Goal: Task Accomplishment & Management: Use online tool/utility

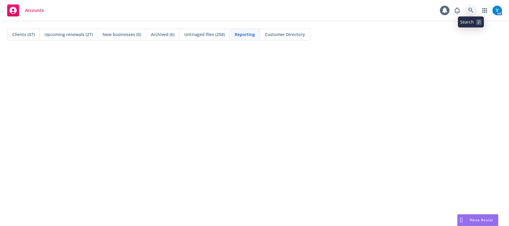
click at [470, 15] on link at bounding box center [471, 10] width 12 height 12
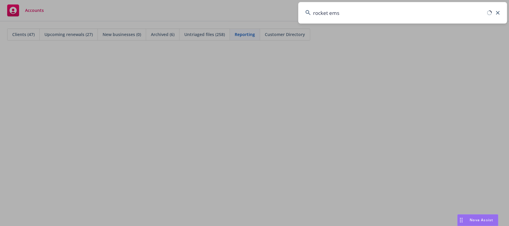
type input "rocket ems"
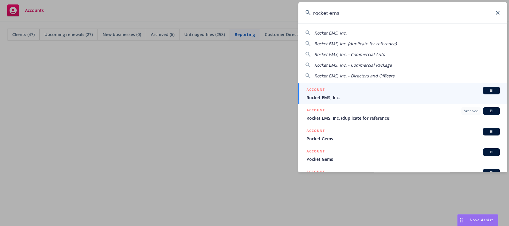
click at [406, 92] on div "ACCOUNT BI" at bounding box center [403, 91] width 193 height 8
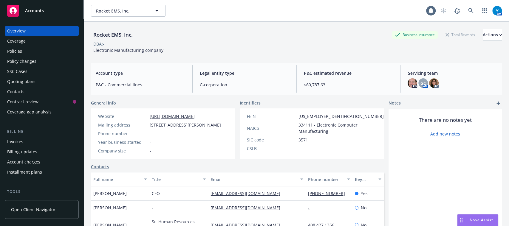
click at [42, 52] on div "Policies" at bounding box center [41, 52] width 69 height 10
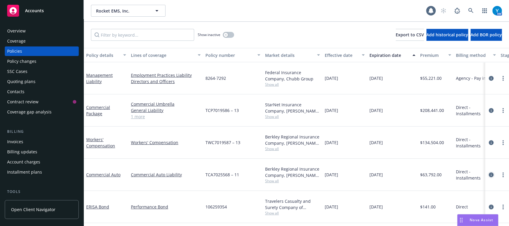
click at [491, 173] on icon "circleInformation" at bounding box center [491, 175] width 5 height 5
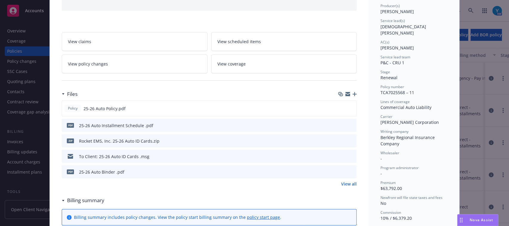
scroll to position [76, 0]
click at [349, 109] on button at bounding box center [351, 108] width 5 height 6
click at [348, 107] on icon "preview file" at bounding box center [350, 107] width 5 height 4
click at [348, 139] on icon "preview file" at bounding box center [350, 140] width 5 height 4
click at [349, 107] on icon "preview file" at bounding box center [350, 107] width 5 height 4
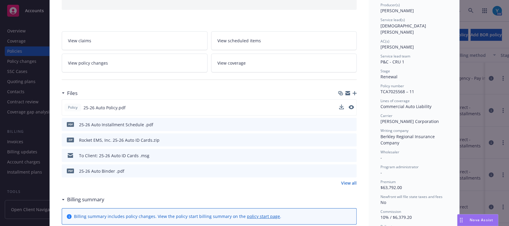
scroll to position [0, 0]
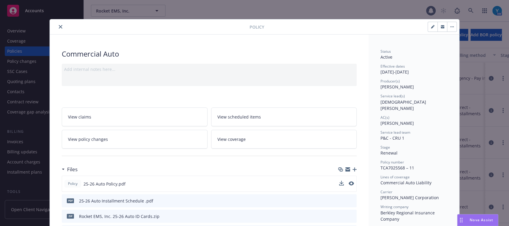
click at [59, 27] on icon "close" at bounding box center [61, 27] width 4 height 4
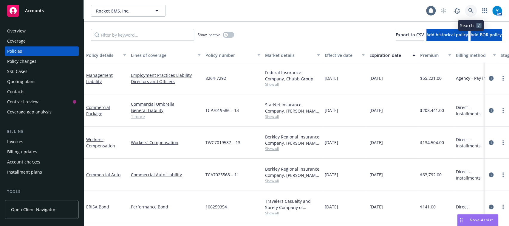
click at [471, 11] on icon at bounding box center [470, 10] width 5 height 5
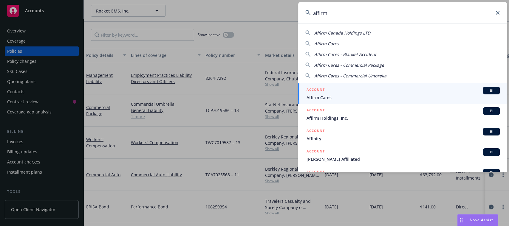
type input "affirm"
click at [322, 96] on span "Affirm Cares" at bounding box center [403, 98] width 193 height 6
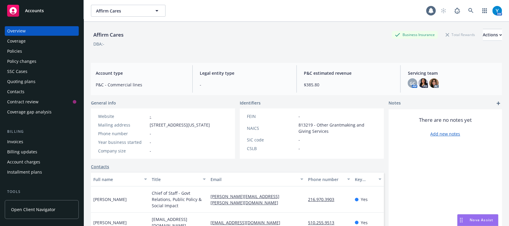
click at [38, 140] on div "Invoices" at bounding box center [41, 142] width 69 height 10
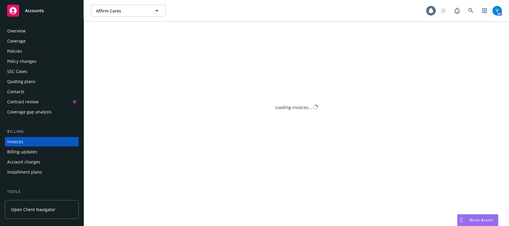
scroll to position [19, 0]
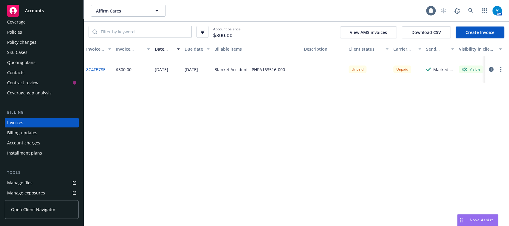
click at [499, 72] on button "button" at bounding box center [500, 69] width 7 height 7
click at [265, 118] on div "Invoice ID Invoice amount Date issued Due date Billable items Description Clien…" at bounding box center [296, 134] width 425 height 184
click at [474, 37] on link "Create Invoice" at bounding box center [480, 33] width 49 height 12
